Goal: Task Accomplishment & Management: Use online tool/utility

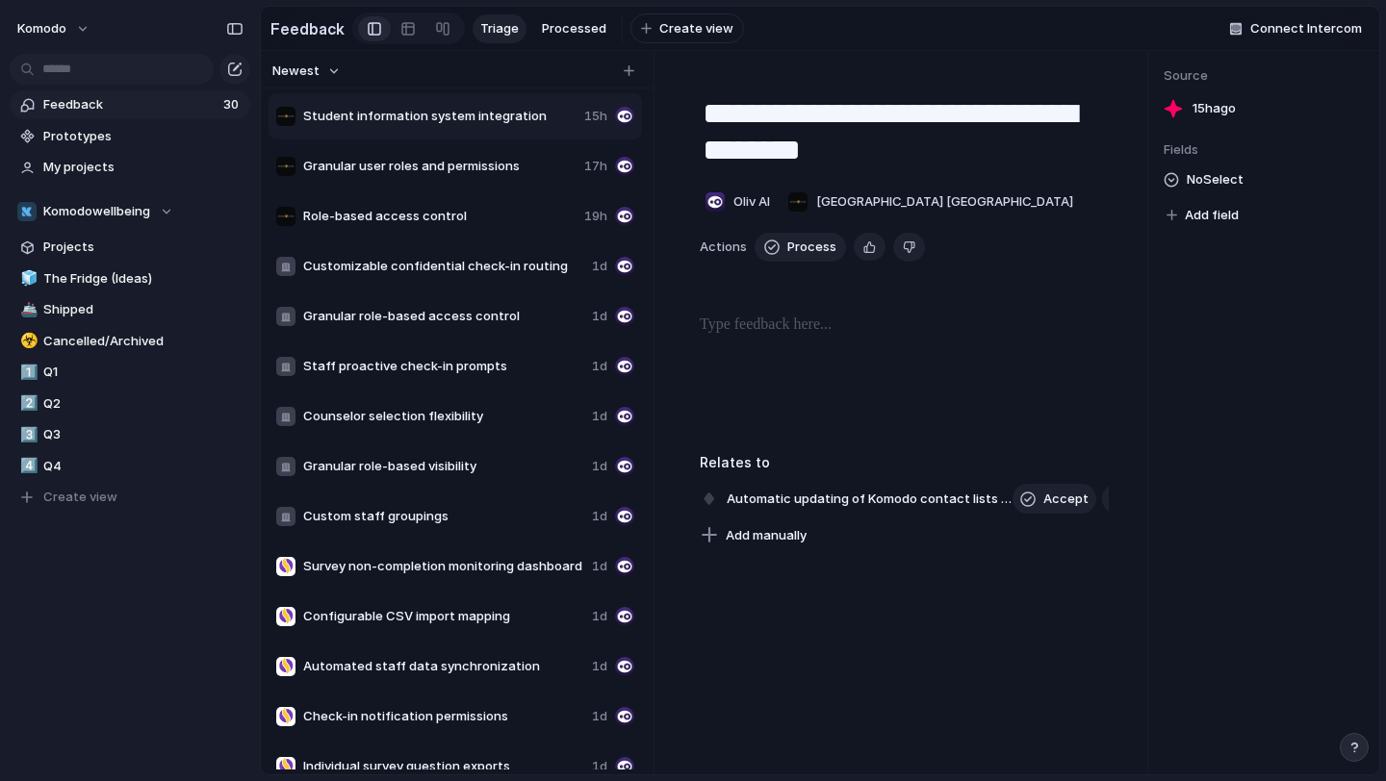
scroll to position [823, 0]
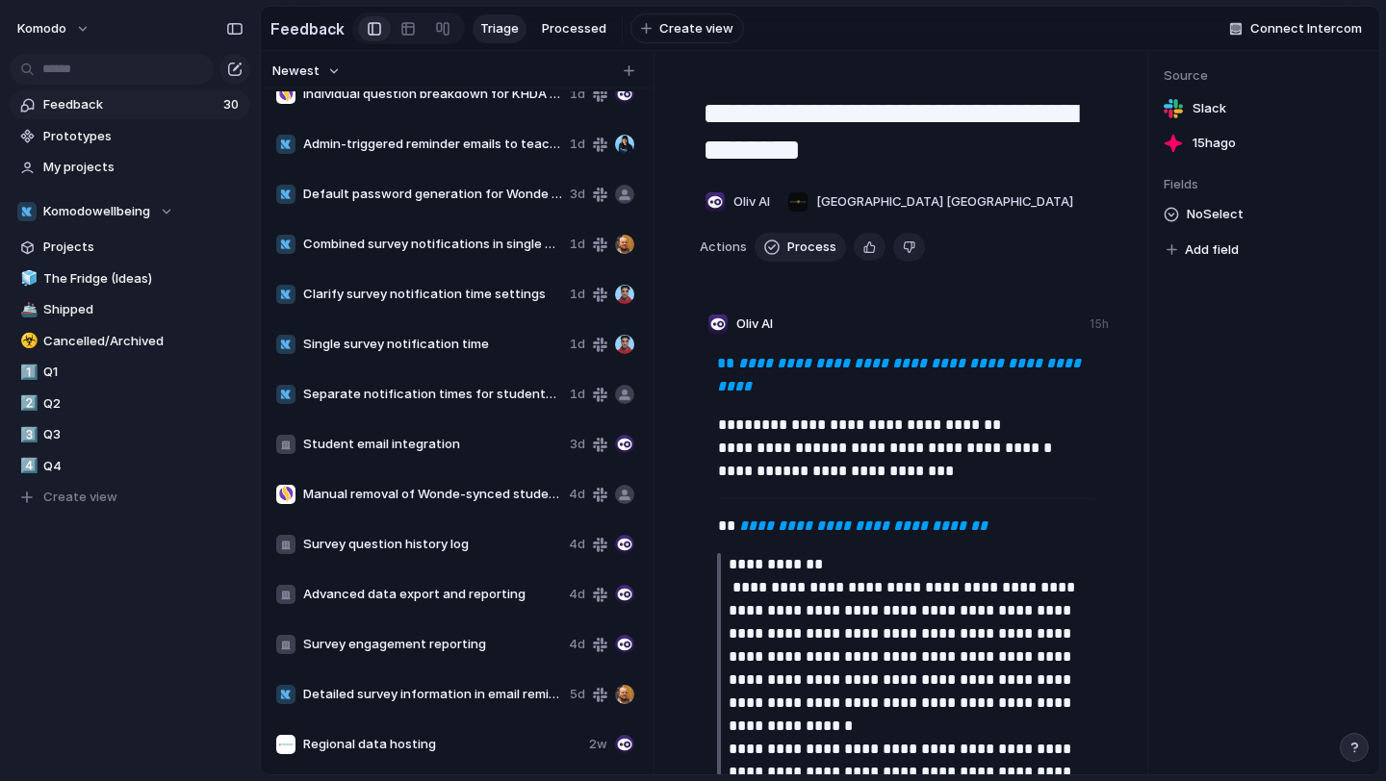
click at [486, 339] on span "Single survey notification time" at bounding box center [432, 344] width 259 height 19
